Goal: Check status: Verify the current state of an ongoing process or item

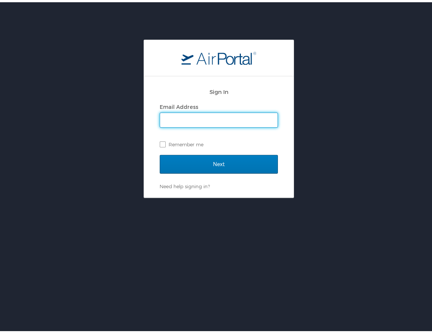
type input "victor.vialpando@ncsl.org"
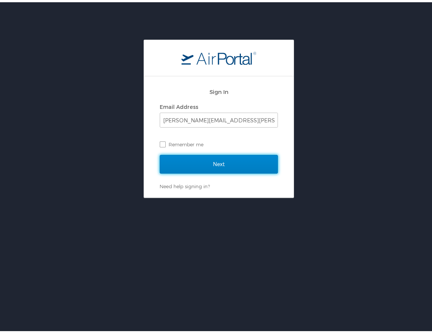
click at [215, 164] on input "Next" at bounding box center [219, 162] width 118 height 19
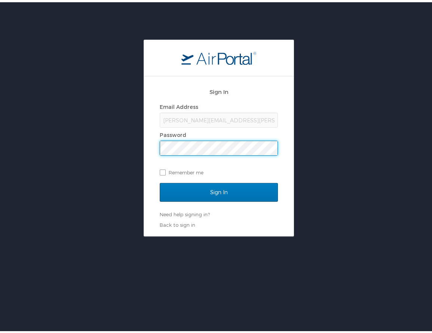
click at [213, 201] on div "Sign In" at bounding box center [219, 195] width 118 height 28
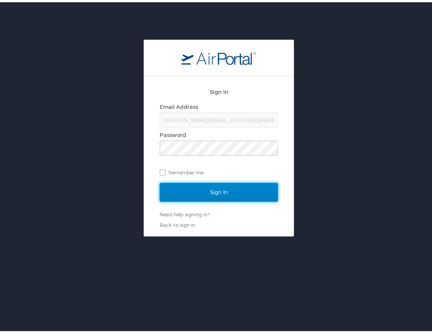
click at [213, 195] on input "Sign In" at bounding box center [219, 190] width 118 height 19
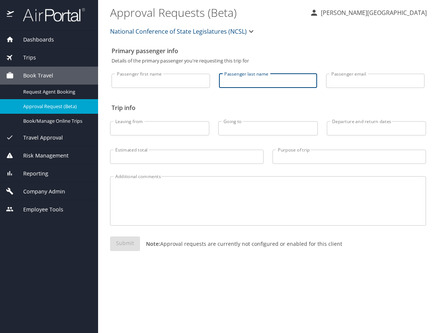
click at [255, 79] on input "Passenger last name" at bounding box center [268, 81] width 98 height 14
type input "[PERSON_NAME]"
click at [39, 45] on div "Dashboards" at bounding box center [49, 40] width 98 height 18
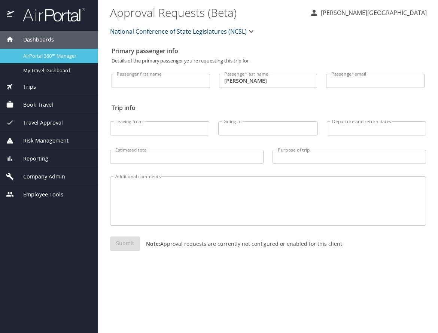
click at [46, 57] on span "AirPortal 360™ Manager" at bounding box center [56, 55] width 66 height 7
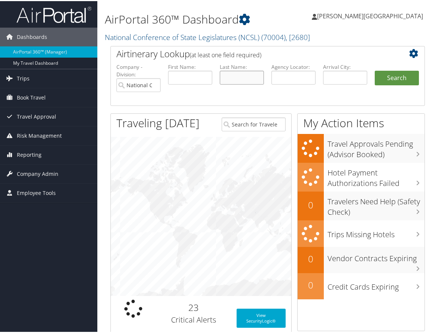
click at [236, 76] on input "text" at bounding box center [242, 77] width 44 height 14
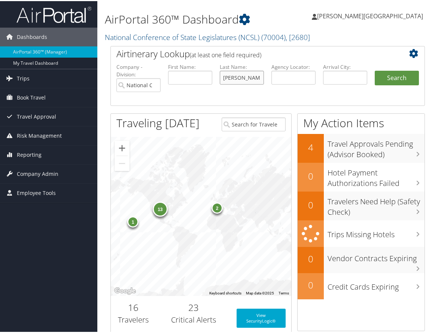
type input "chamblin"
click at [374, 70] on button "Search" at bounding box center [396, 77] width 44 height 15
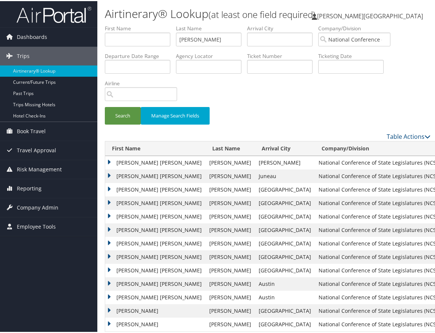
click at [107, 172] on td "[PERSON_NAME] [PERSON_NAME]" at bounding box center [155, 174] width 100 height 13
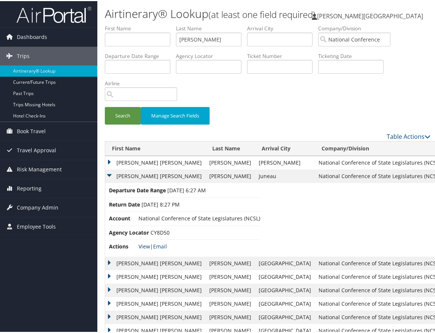
click at [143, 243] on link "View" at bounding box center [144, 245] width 12 height 7
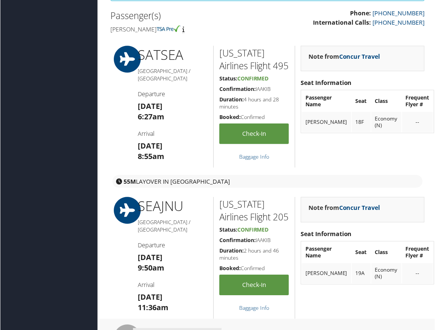
scroll to position [143, 0]
